Goal: Entertainment & Leisure: Consume media (video, audio)

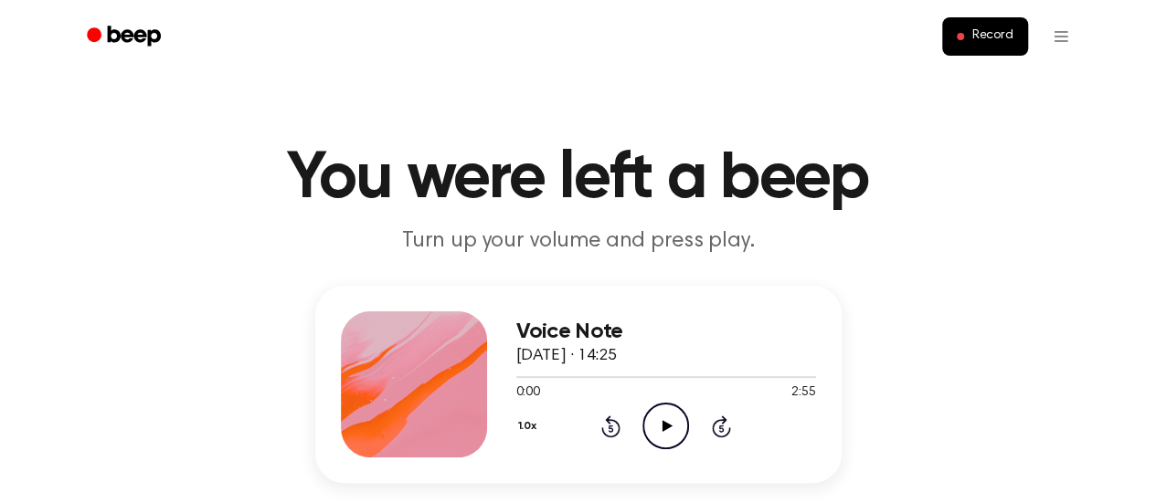
click at [663, 428] on icon at bounding box center [667, 426] width 10 height 12
click at [557, 377] on div at bounding box center [666, 377] width 300 height 2
click at [723, 423] on icon at bounding box center [721, 427] width 19 height 22
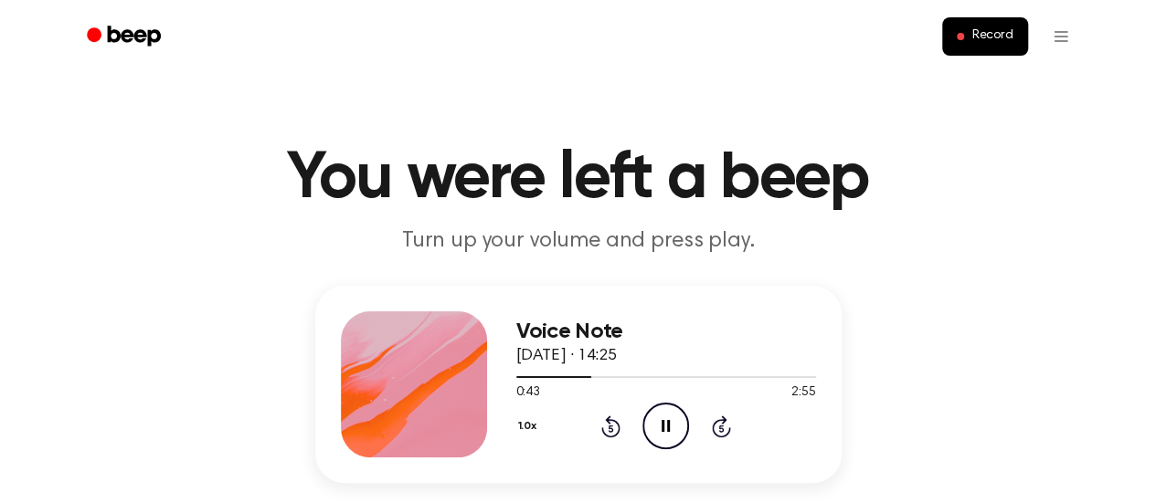
click at [723, 423] on icon at bounding box center [721, 427] width 19 height 22
click at [609, 432] on icon "Rewind 5 seconds" at bounding box center [610, 427] width 20 height 24
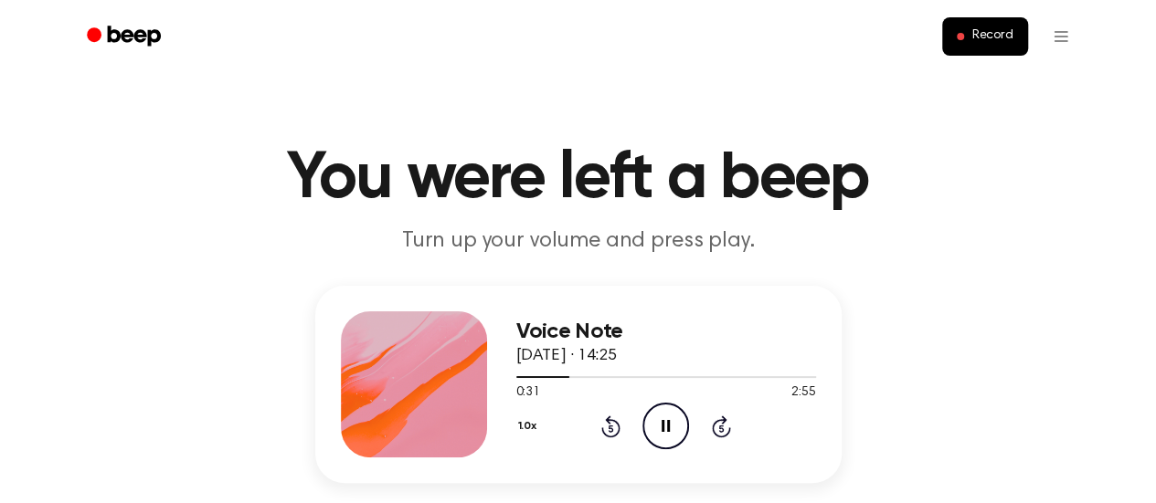
click at [609, 432] on icon "Rewind 5 seconds" at bounding box center [610, 427] width 20 height 24
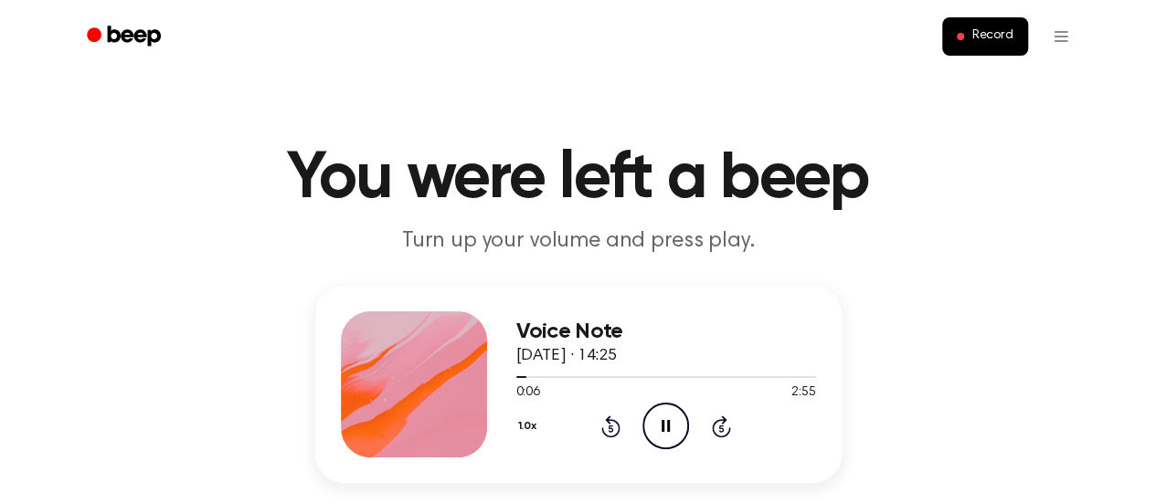
click at [609, 432] on icon "Rewind 5 seconds" at bounding box center [610, 427] width 20 height 24
click at [667, 430] on icon at bounding box center [666, 426] width 8 height 12
click at [668, 414] on icon "Play Audio" at bounding box center [665, 426] width 47 height 47
click at [668, 414] on icon "Pause Audio" at bounding box center [665, 426] width 47 height 47
